Goal: Connect with others: Connect with others

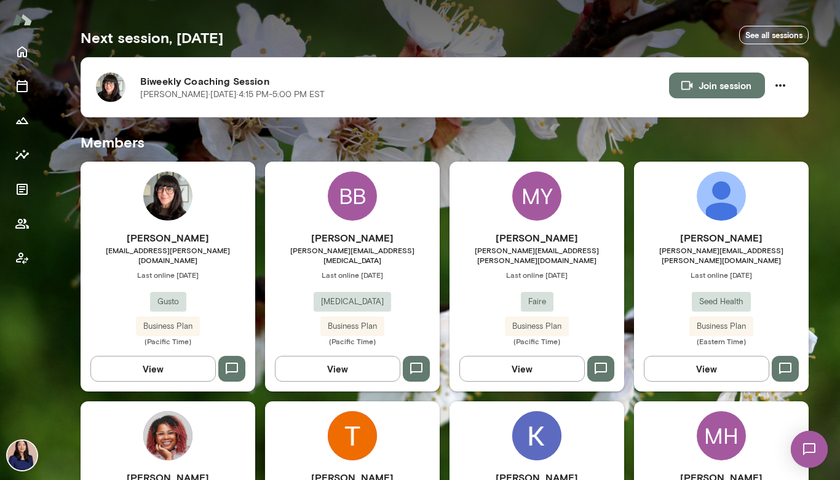
scroll to position [278, 0]
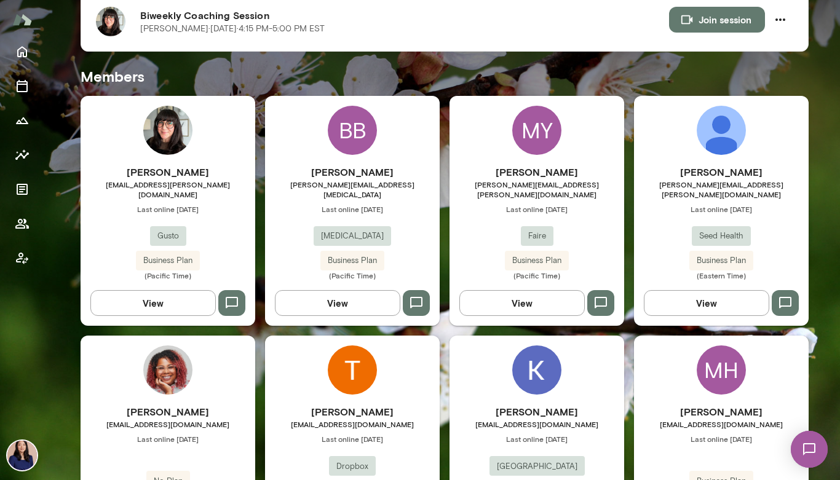
click at [168, 130] on img at bounding box center [167, 130] width 49 height 49
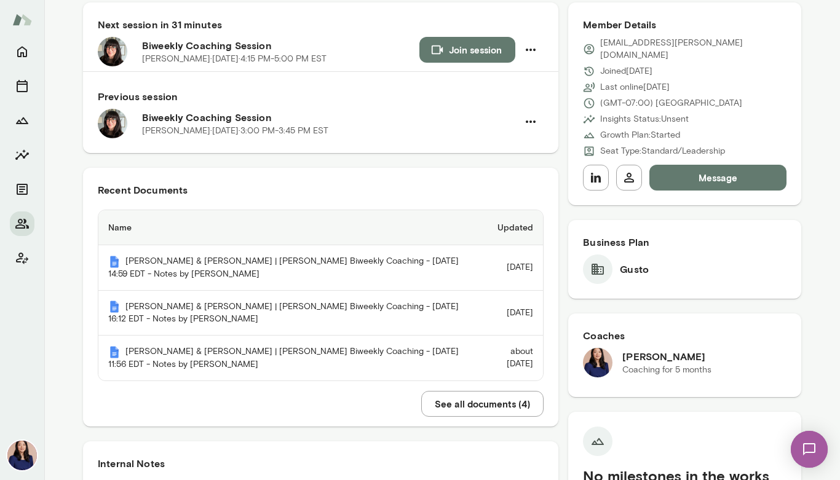
scroll to position [145, 0]
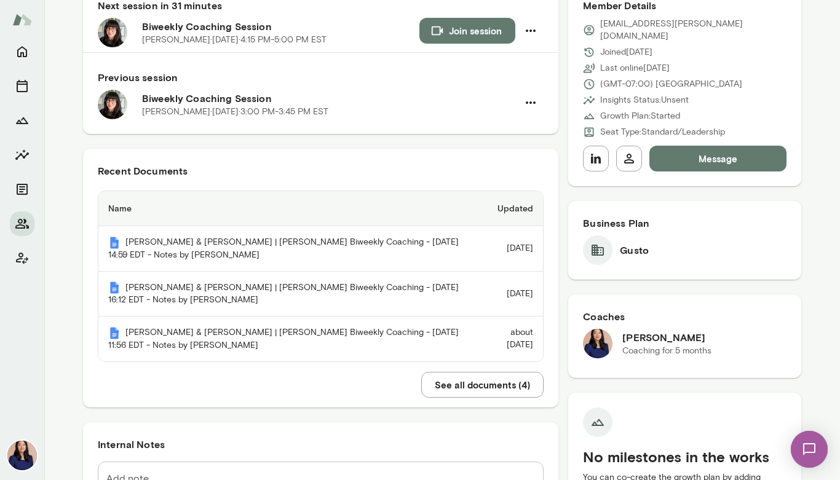
click at [442, 384] on button "See all documents ( 4 )" at bounding box center [482, 385] width 122 height 26
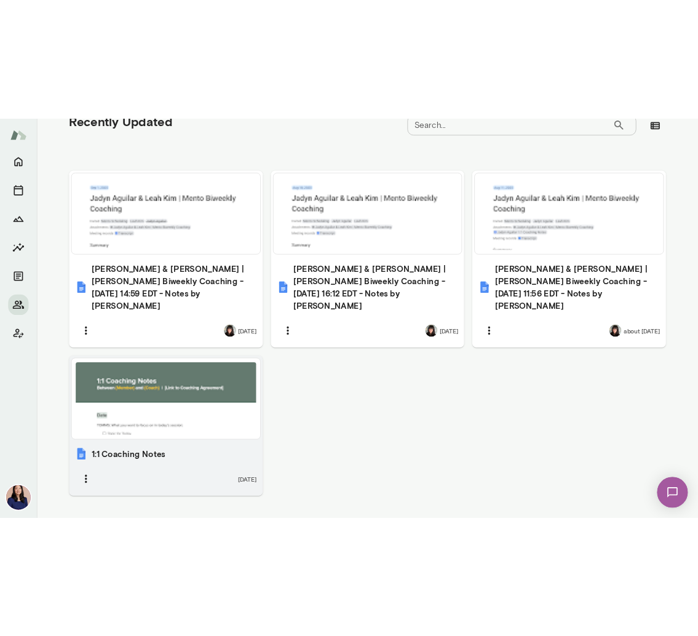
scroll to position [412, 0]
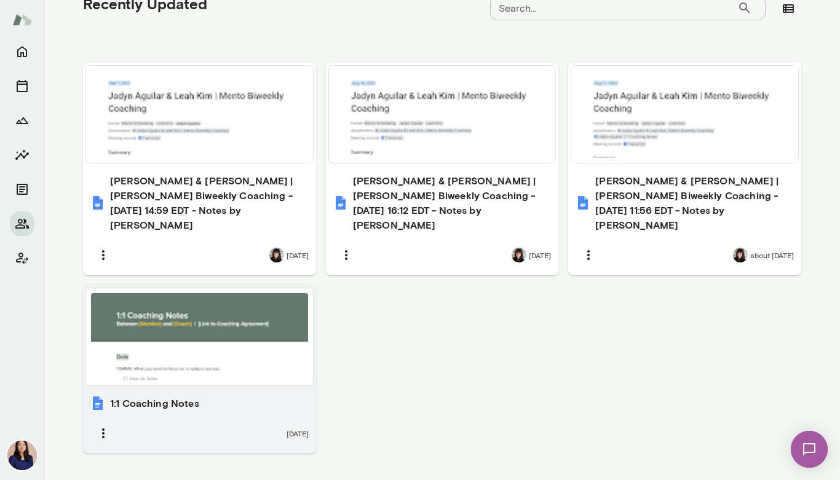
click at [154, 396] on h6 "1:1 Coaching Notes" at bounding box center [154, 403] width 89 height 15
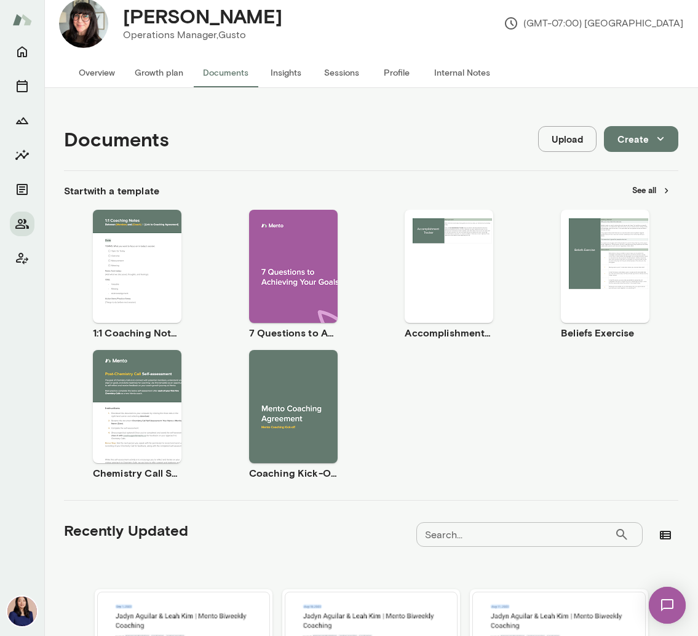
scroll to position [0, 0]
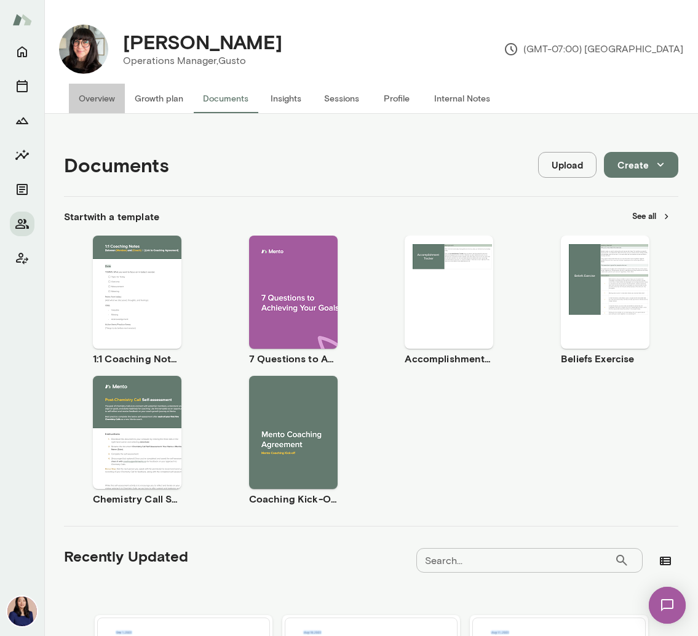
click at [98, 97] on button "Overview" at bounding box center [97, 99] width 56 height 30
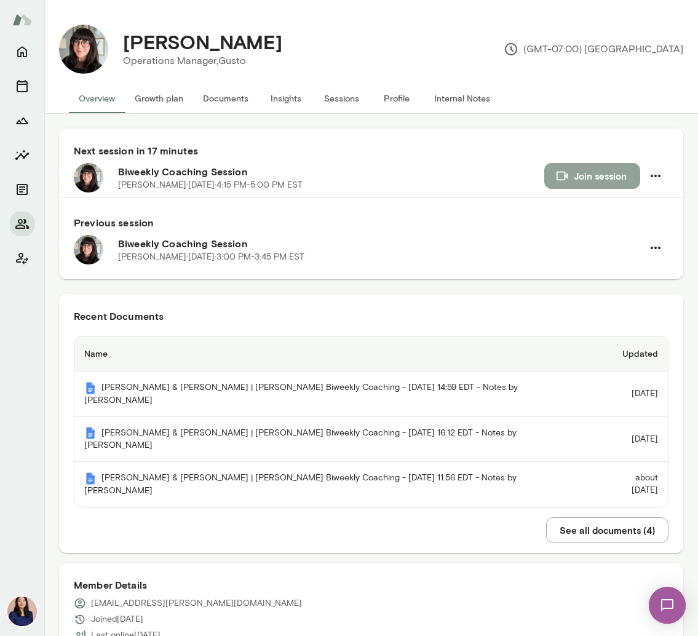
click at [599, 181] on button "Join session" at bounding box center [592, 176] width 96 height 26
